Goal: Information Seeking & Learning: Learn about a topic

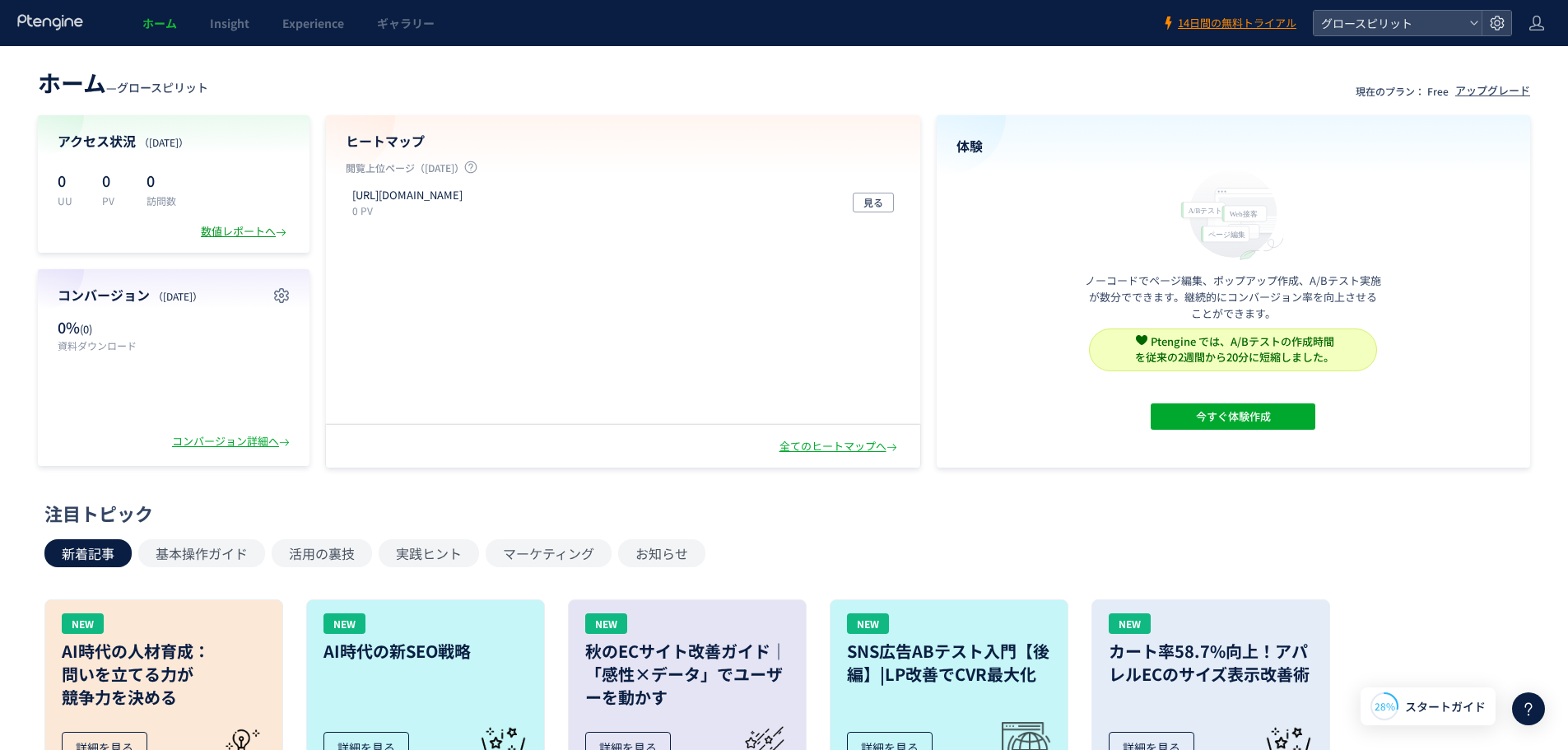
click at [245, 231] on div "数値レポートへ" at bounding box center [245, 232] width 89 height 16
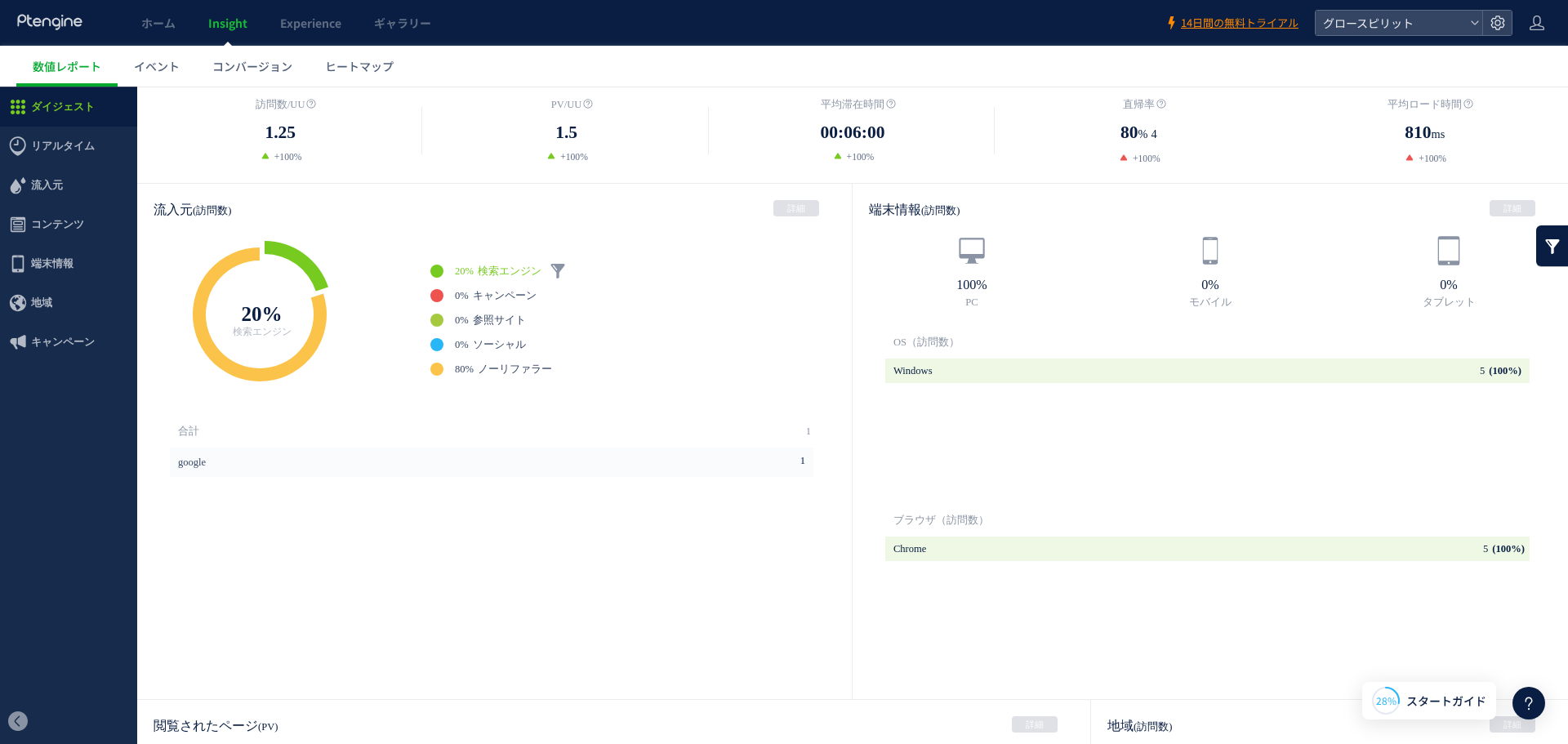
scroll to position [365, 0]
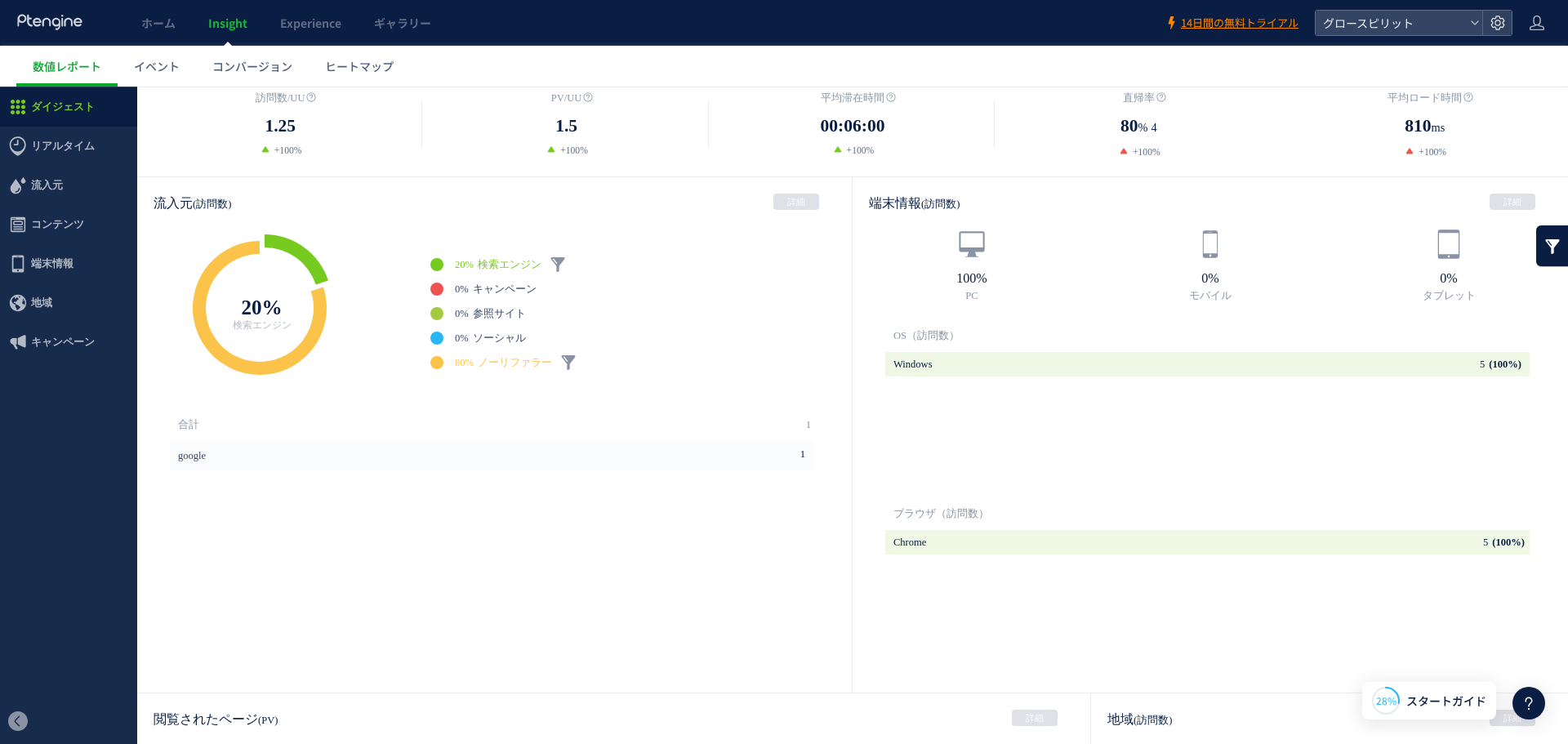
click at [496, 363] on span "ノーリファラー" at bounding box center [515, 362] width 74 height 12
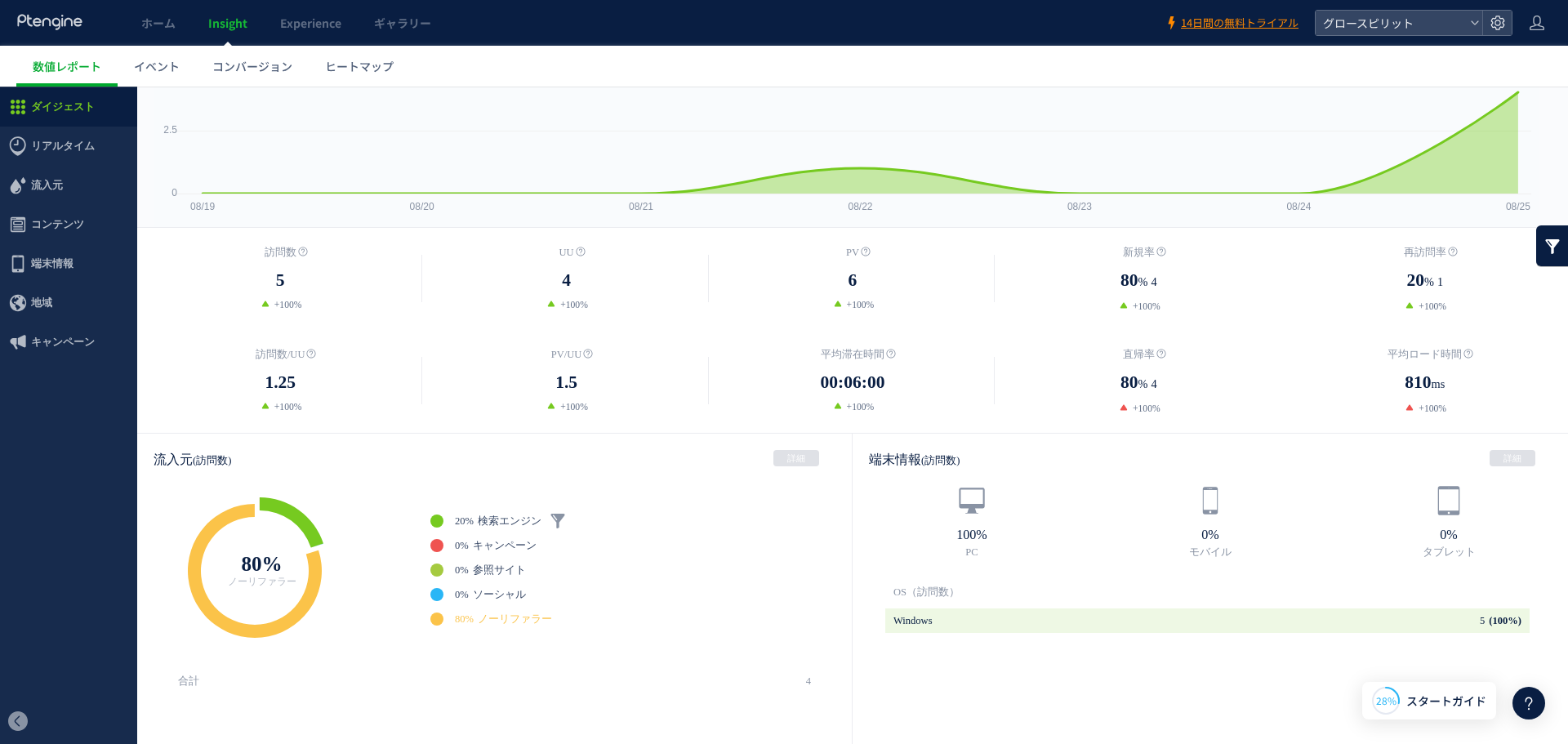
scroll to position [105, 0]
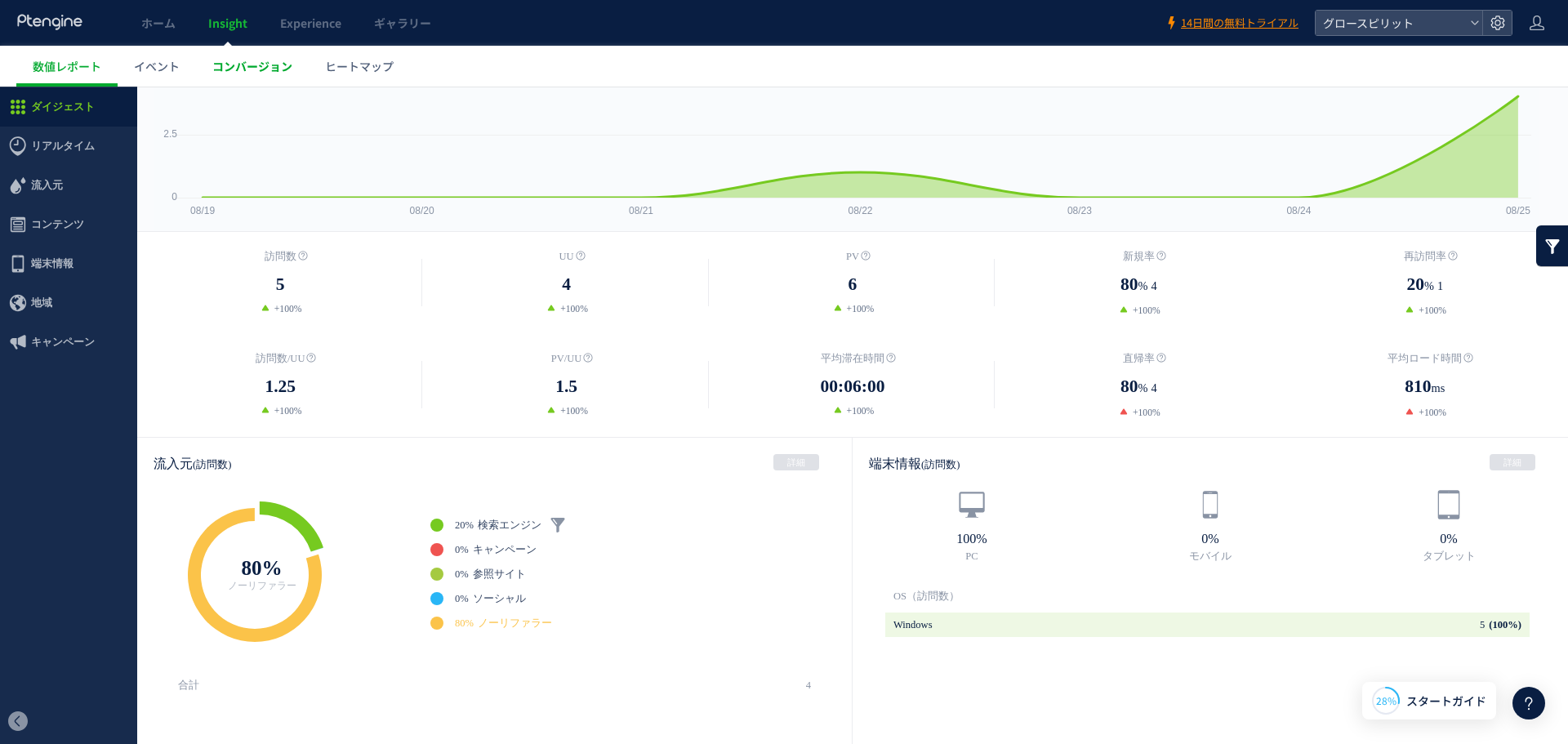
click at [255, 60] on span "コンバージョン" at bounding box center [252, 66] width 80 height 16
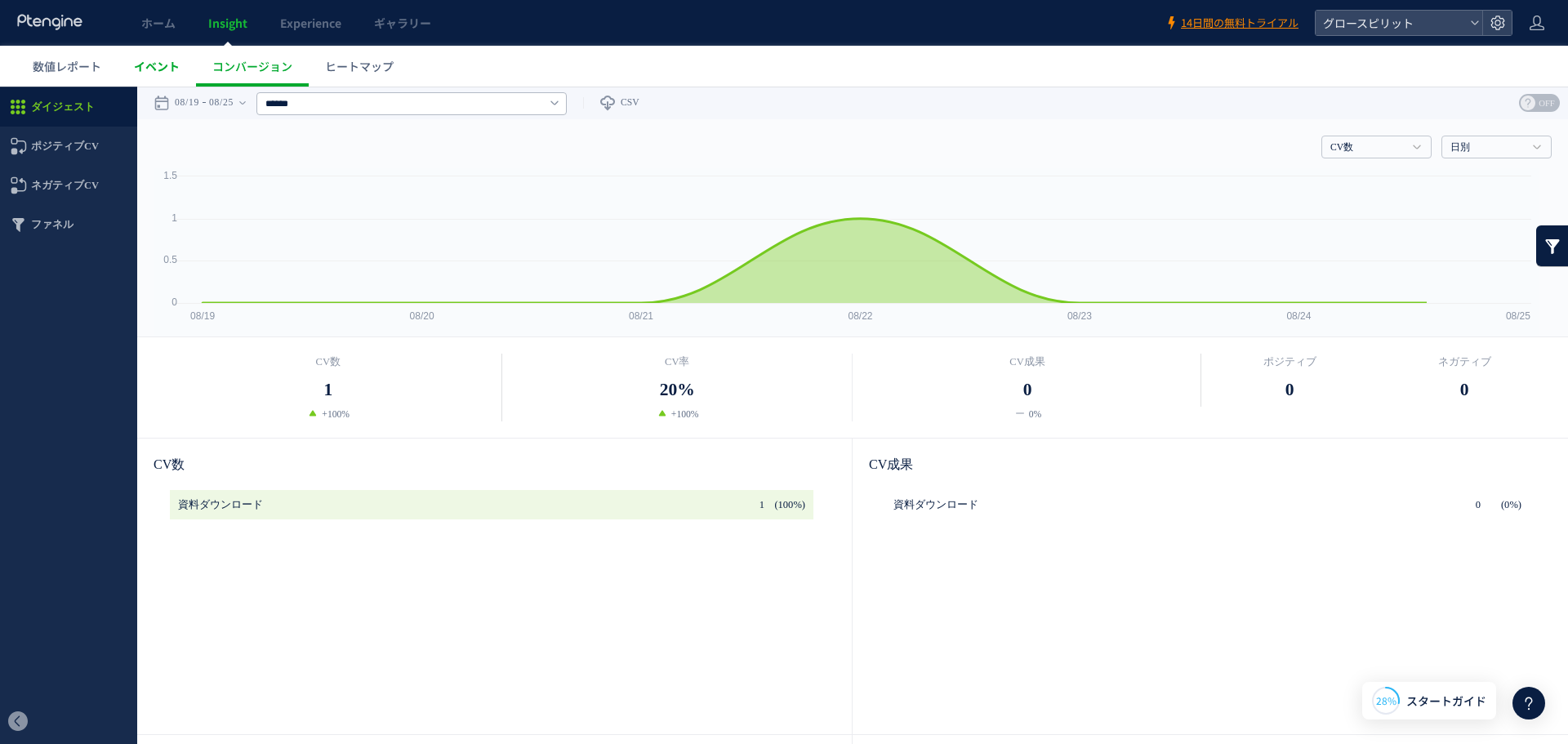
click at [181, 60] on link "イベント" at bounding box center [157, 66] width 79 height 41
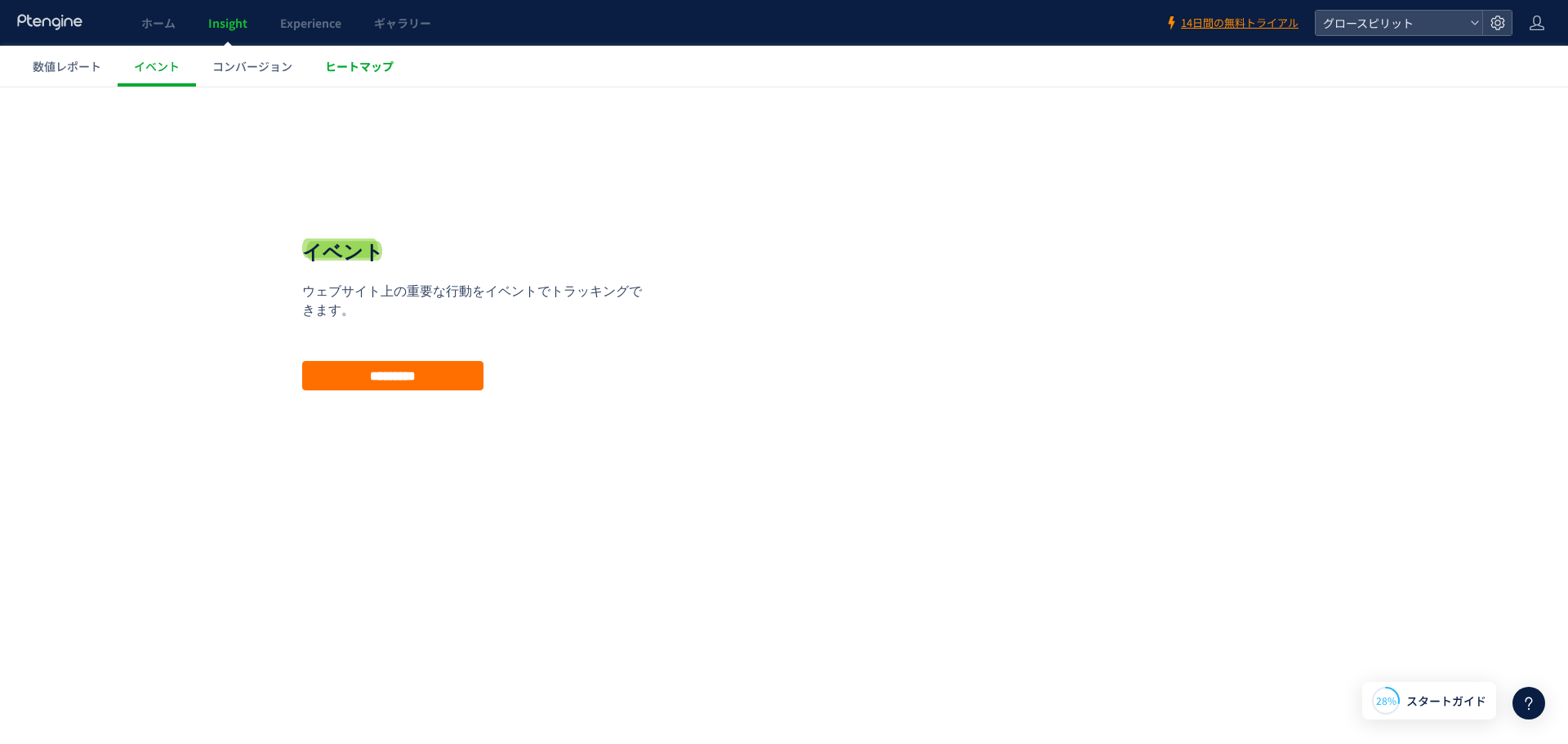
click at [358, 75] on link "ヒートマップ" at bounding box center [359, 66] width 101 height 41
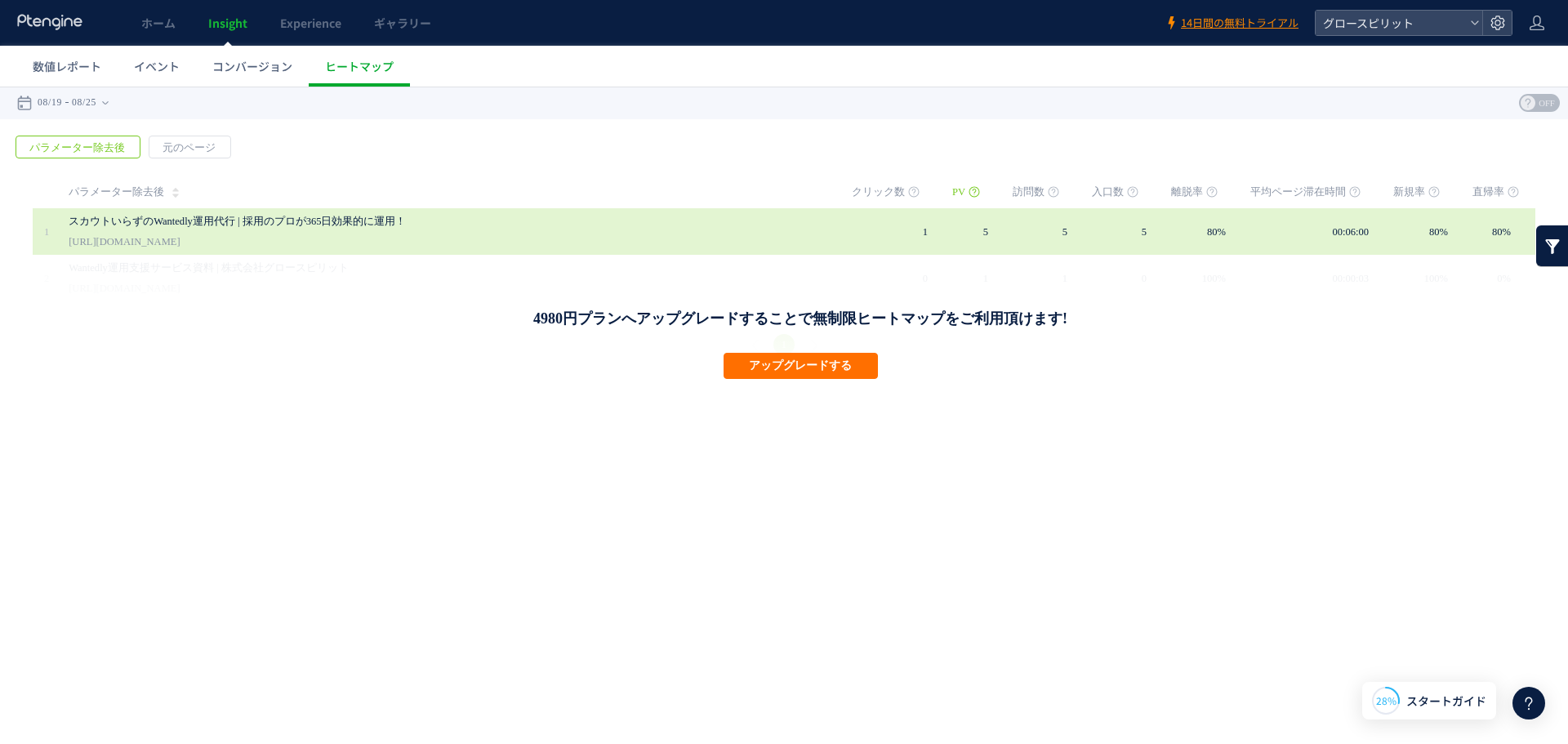
click at [352, 229] on link "スカウトいらずのWantedly運用代行 | 採用のプロが365日効果的に運用！" at bounding box center [444, 221] width 751 height 19
